Goal: Task Accomplishment & Management: Manage account settings

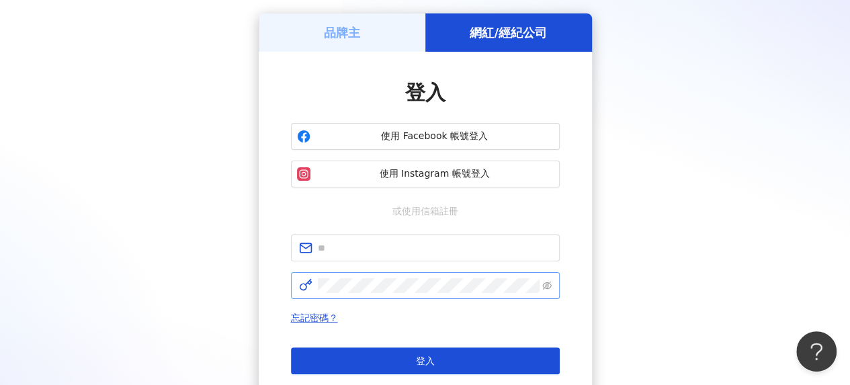
scroll to position [67, 0]
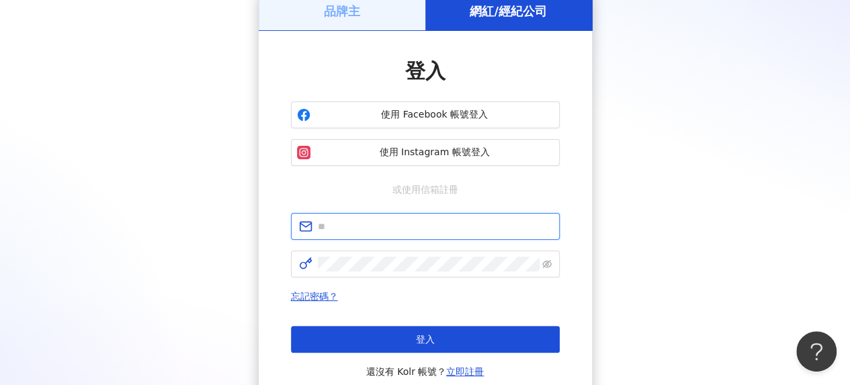
click at [403, 221] on input "text" at bounding box center [435, 226] width 234 height 15
type input "**********"
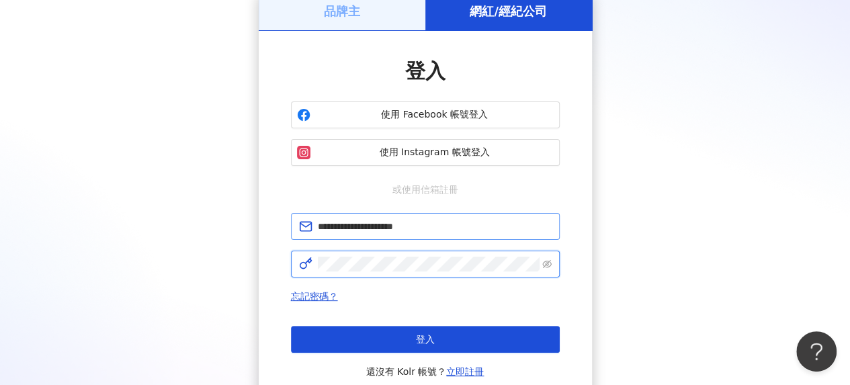
click button "登入" at bounding box center [425, 339] width 269 height 27
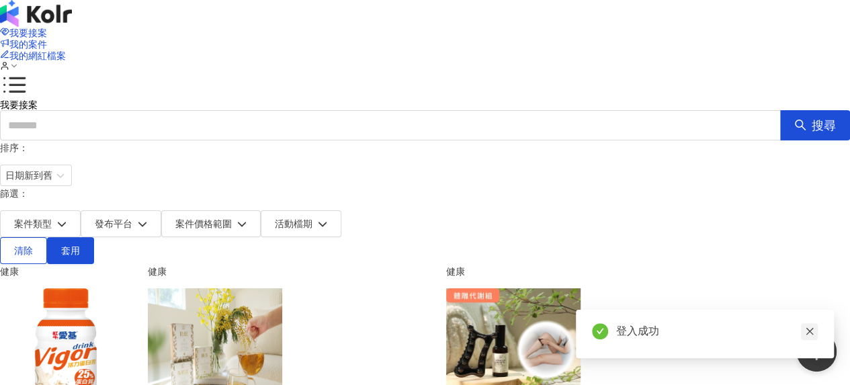
click at [812, 334] on icon "close" at bounding box center [809, 331] width 7 height 7
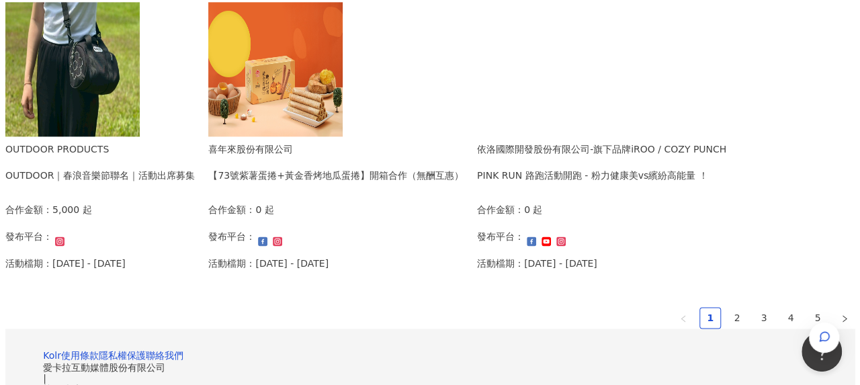
scroll to position [941, 0]
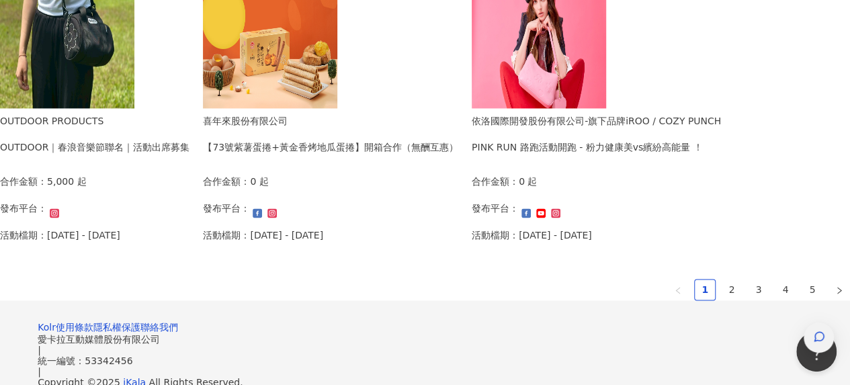
click at [825, 323] on div "button" at bounding box center [819, 338] width 30 height 30
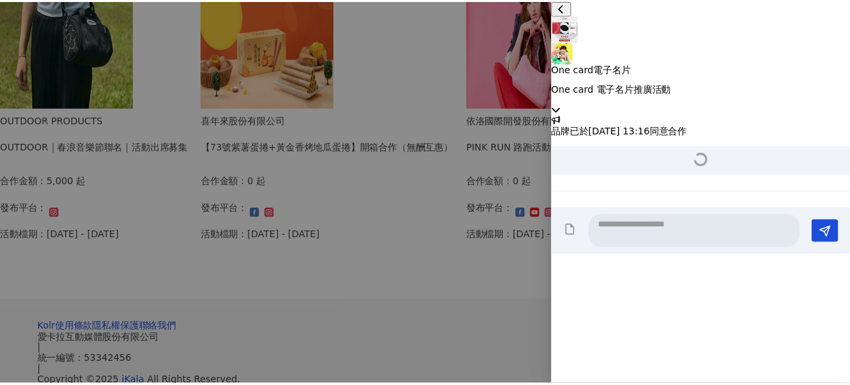
scroll to position [1418, 0]
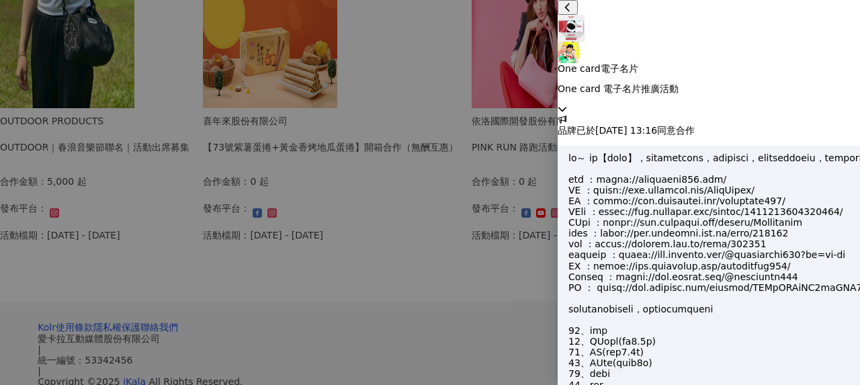
click at [841, 32] on div "One card電子名片 One card 電子名片推廣活動" at bounding box center [709, 57] width 302 height 114
click at [396, 12] on div at bounding box center [430, 192] width 860 height 385
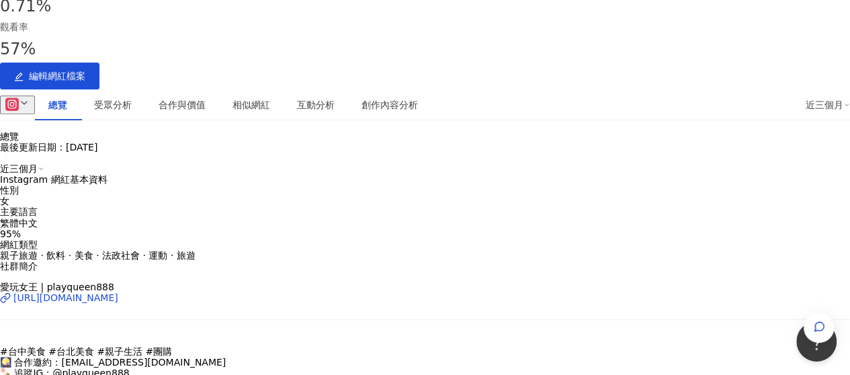
scroll to position [336, 0]
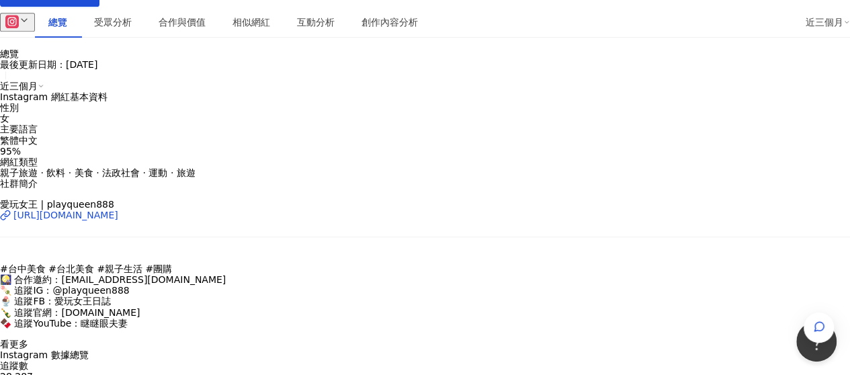
click at [28, 339] on span "看更多" at bounding box center [14, 344] width 28 height 11
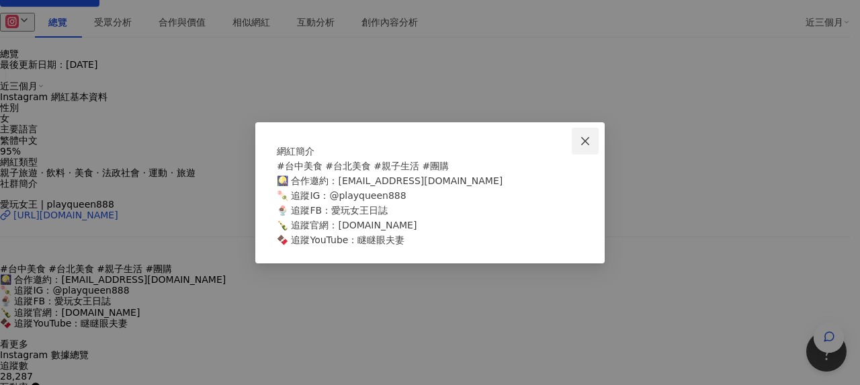
click at [585, 136] on icon "close" at bounding box center [585, 141] width 11 height 11
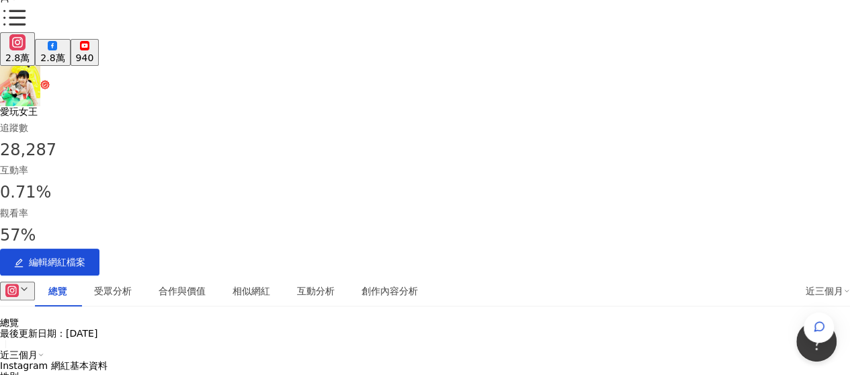
scroll to position [134, 0]
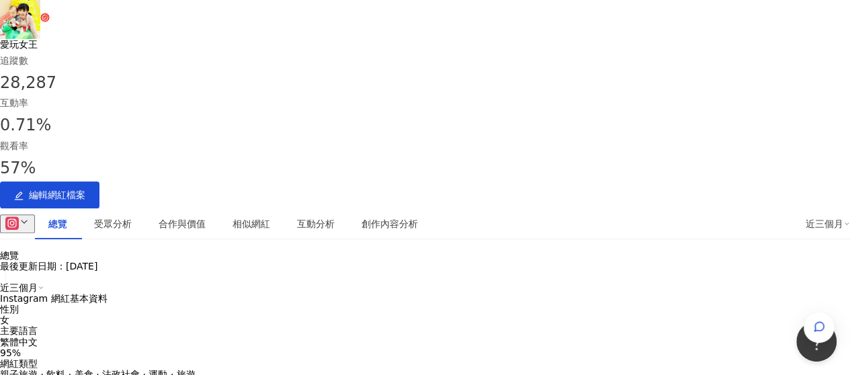
click at [35, 214] on button at bounding box center [17, 223] width 35 height 19
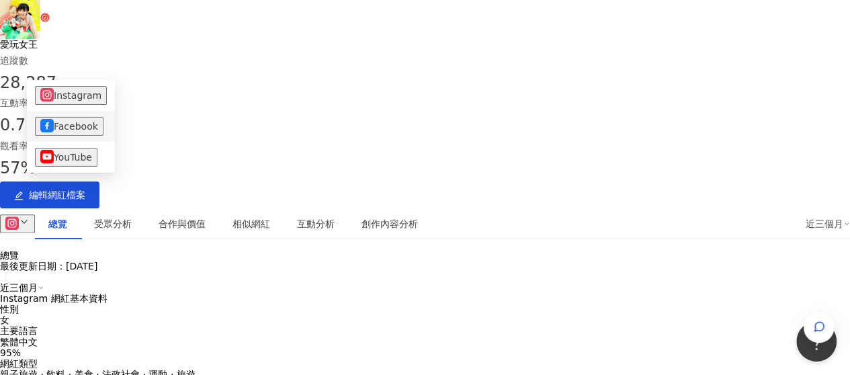
click at [73, 131] on button "Facebook" at bounding box center [69, 126] width 69 height 19
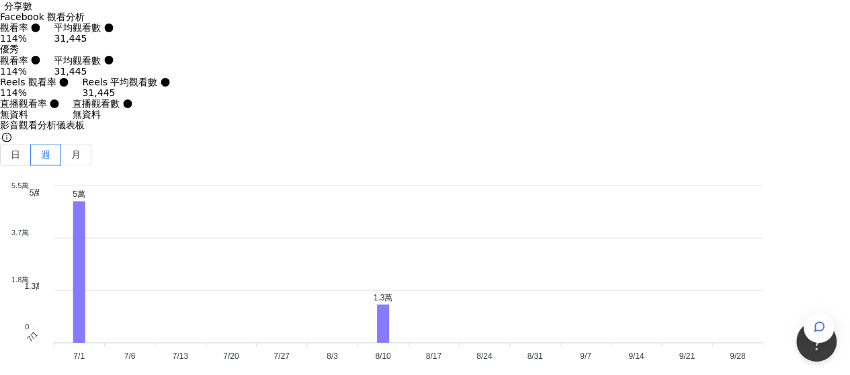
scroll to position [3479, 0]
